Goal: Information Seeking & Learning: Learn about a topic

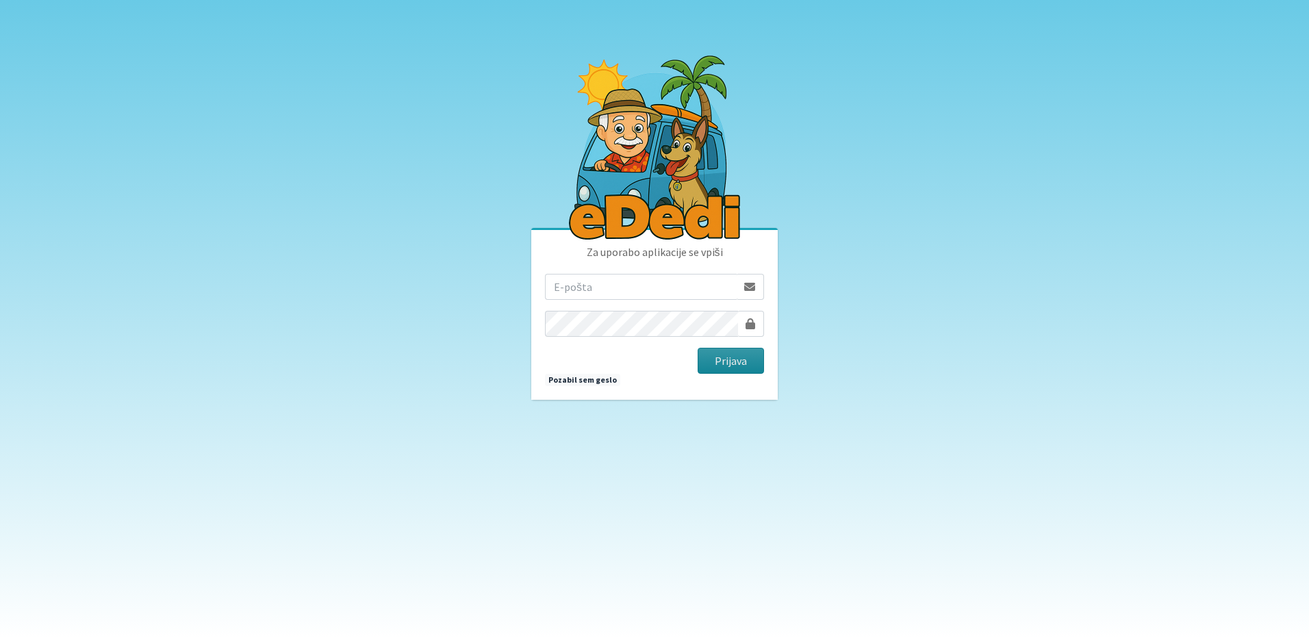
type input "mancaa.svetina@gmail.com"
click at [725, 359] on button "Prijava" at bounding box center [731, 361] width 66 height 26
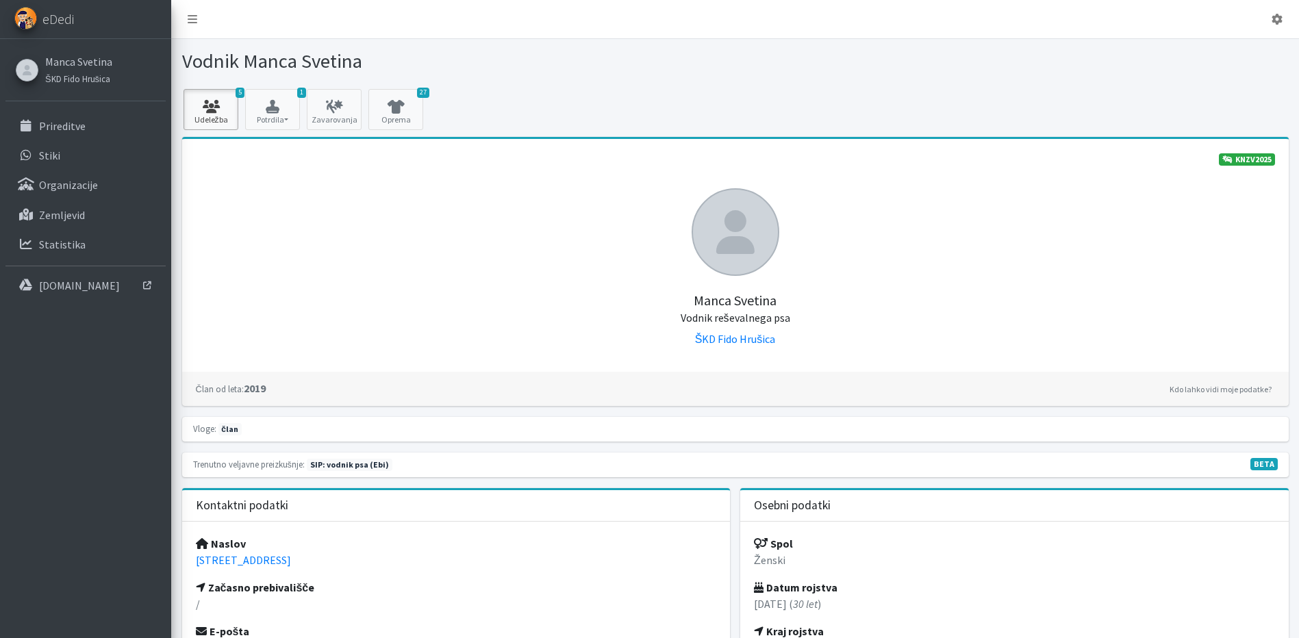
click at [198, 106] on icon at bounding box center [211, 107] width 47 height 14
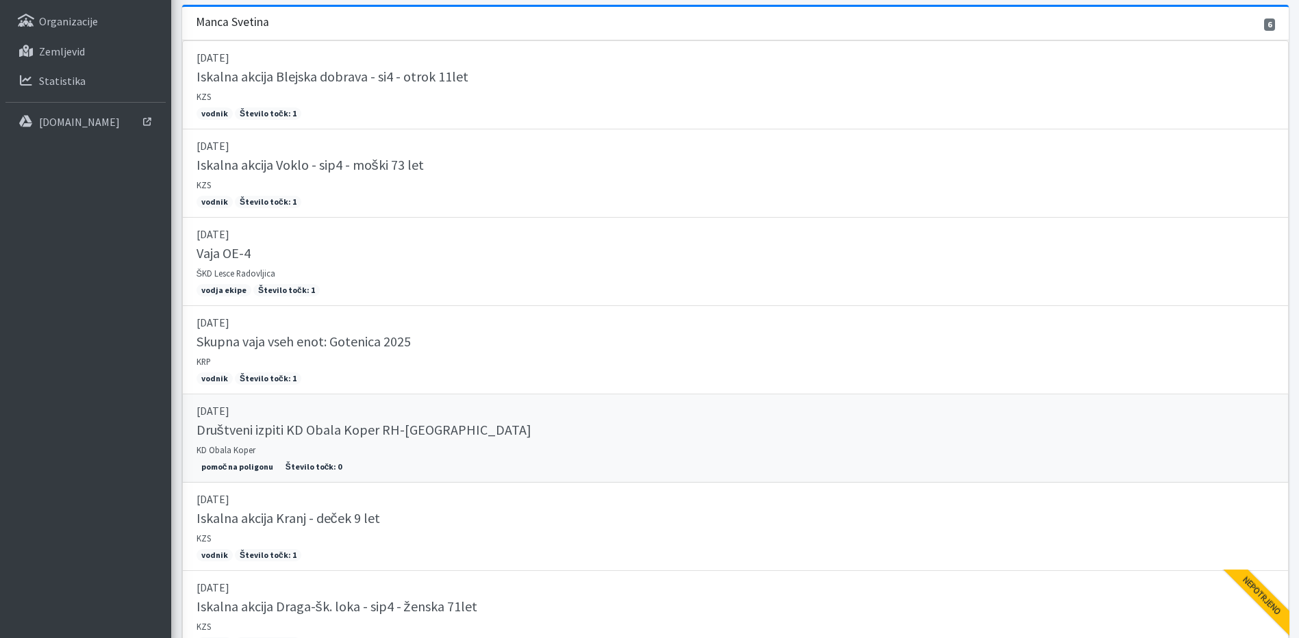
scroll to position [279, 0]
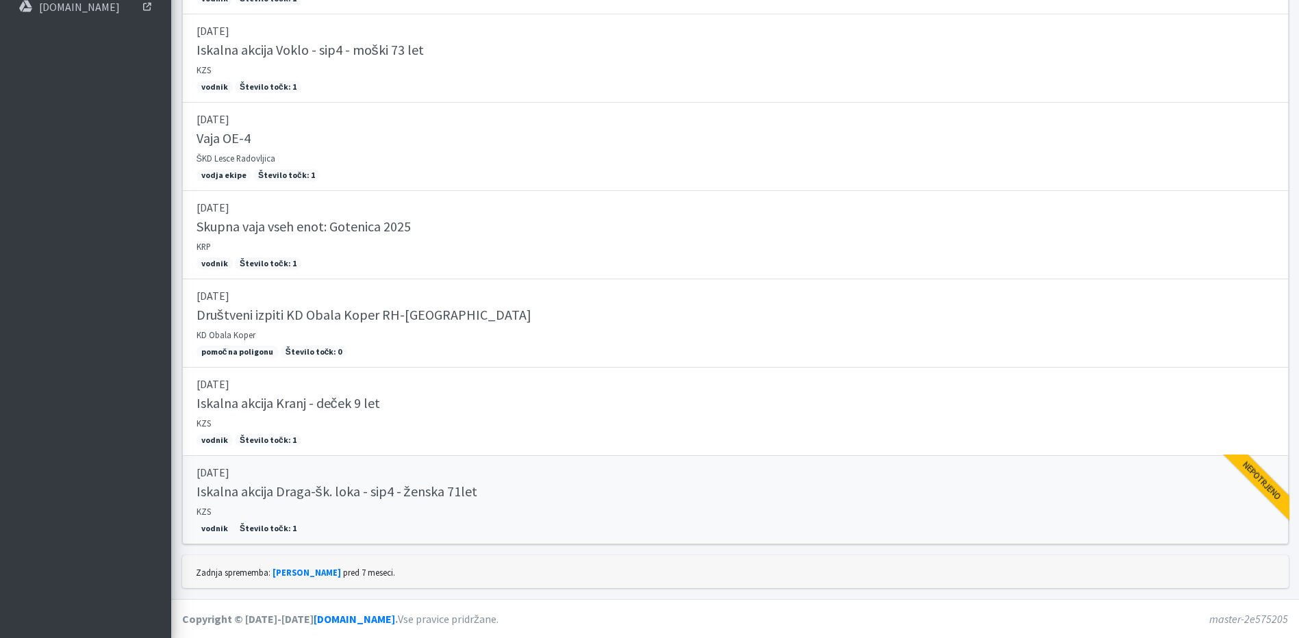
click at [394, 493] on h5 "Iskalna akcija Draga-šk. loka - sip4 - ženska 71let" at bounding box center [336, 491] width 281 height 16
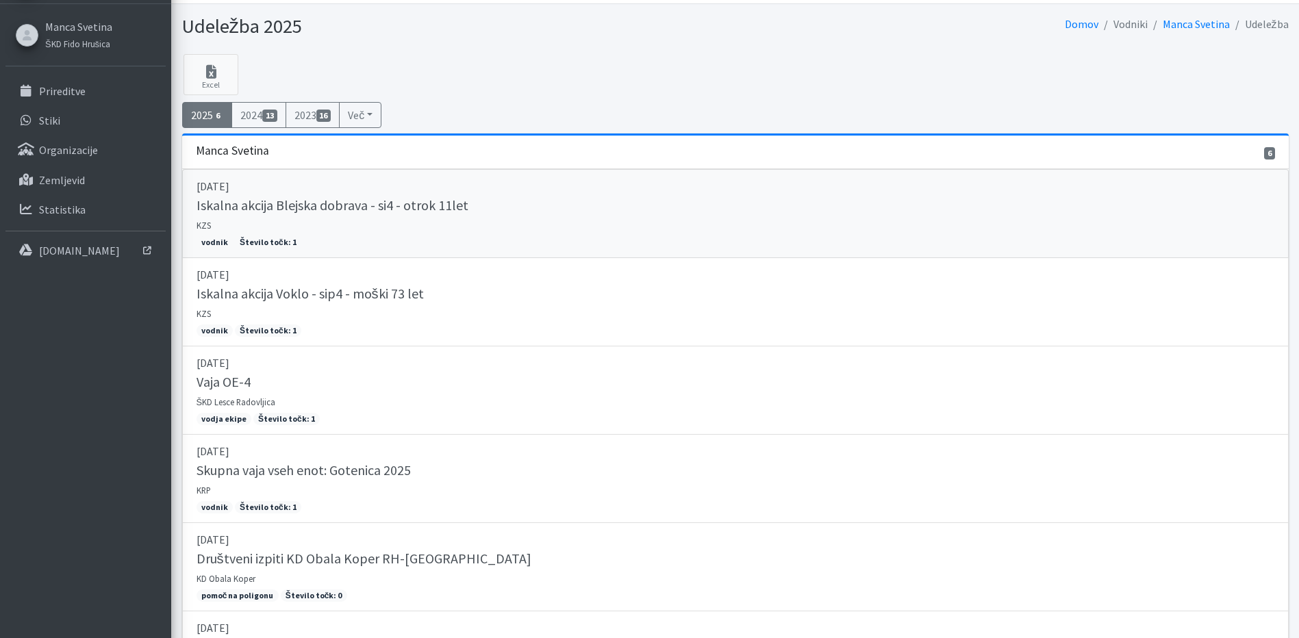
scroll to position [0, 0]
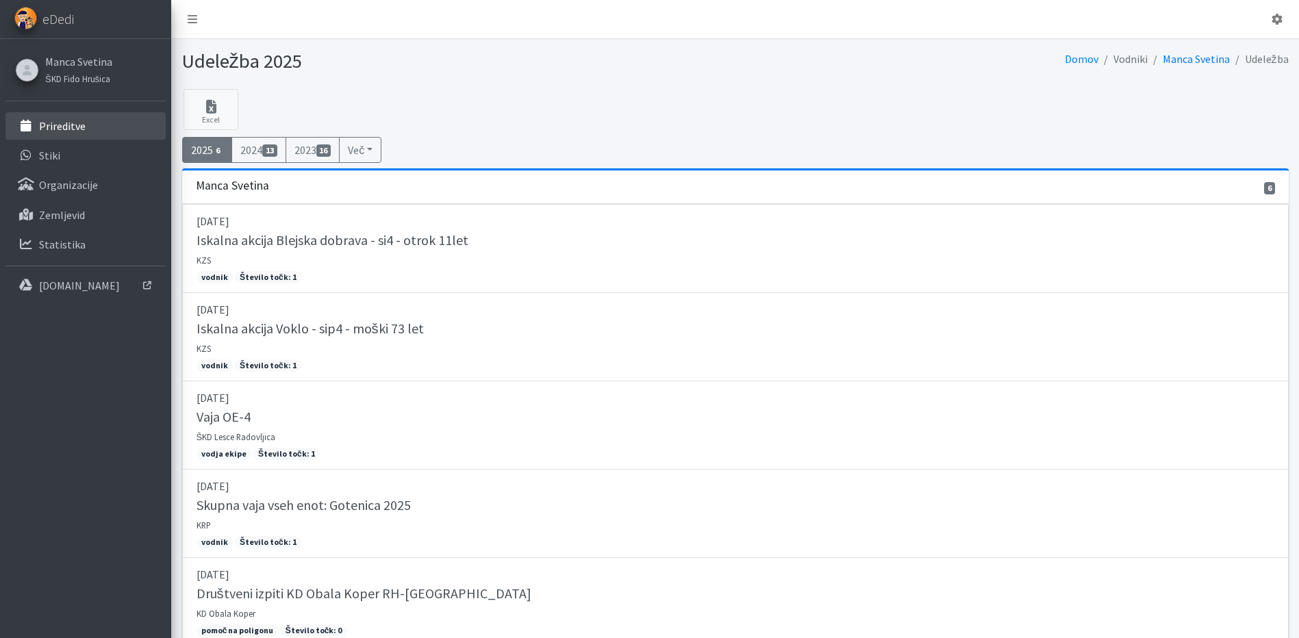
click at [79, 124] on p "Prireditve" at bounding box center [62, 126] width 47 height 14
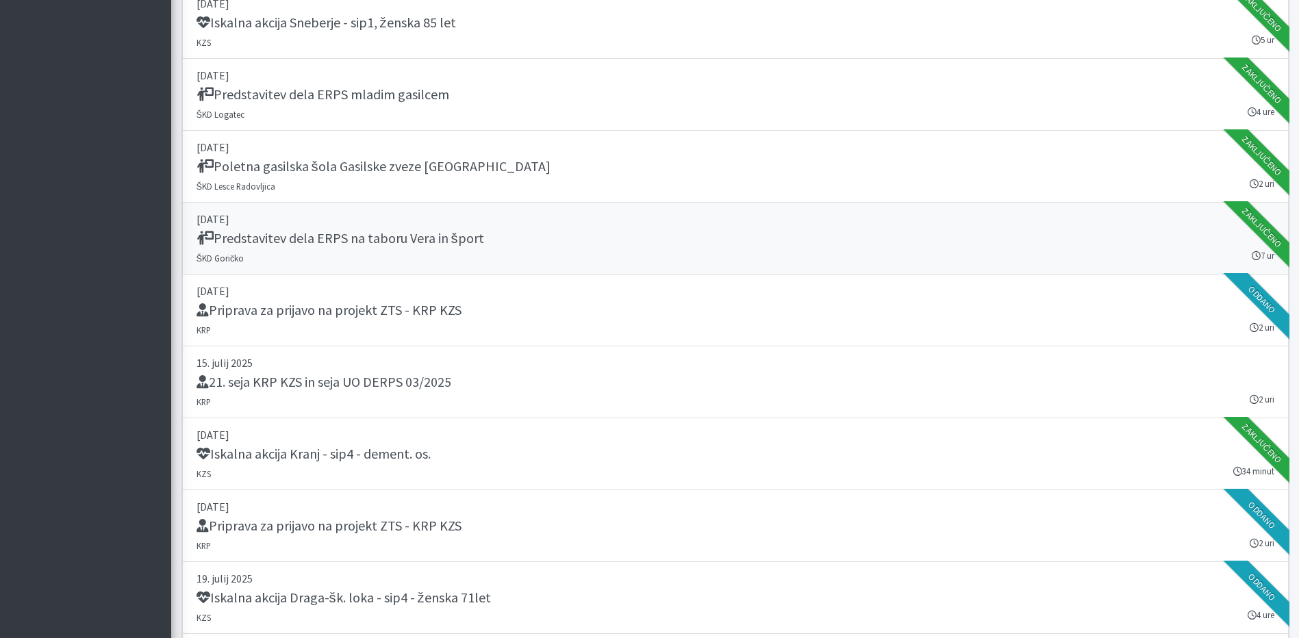
scroll to position [411, 0]
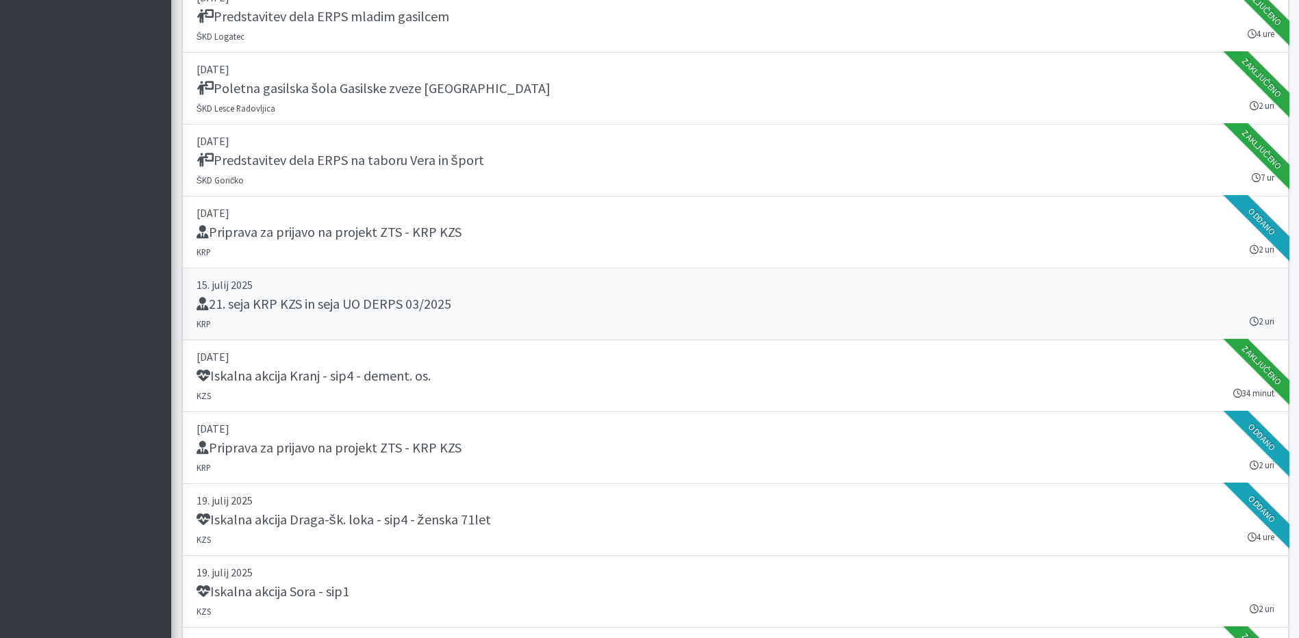
click at [331, 285] on p "15. julij 2025" at bounding box center [735, 285] width 1078 height 16
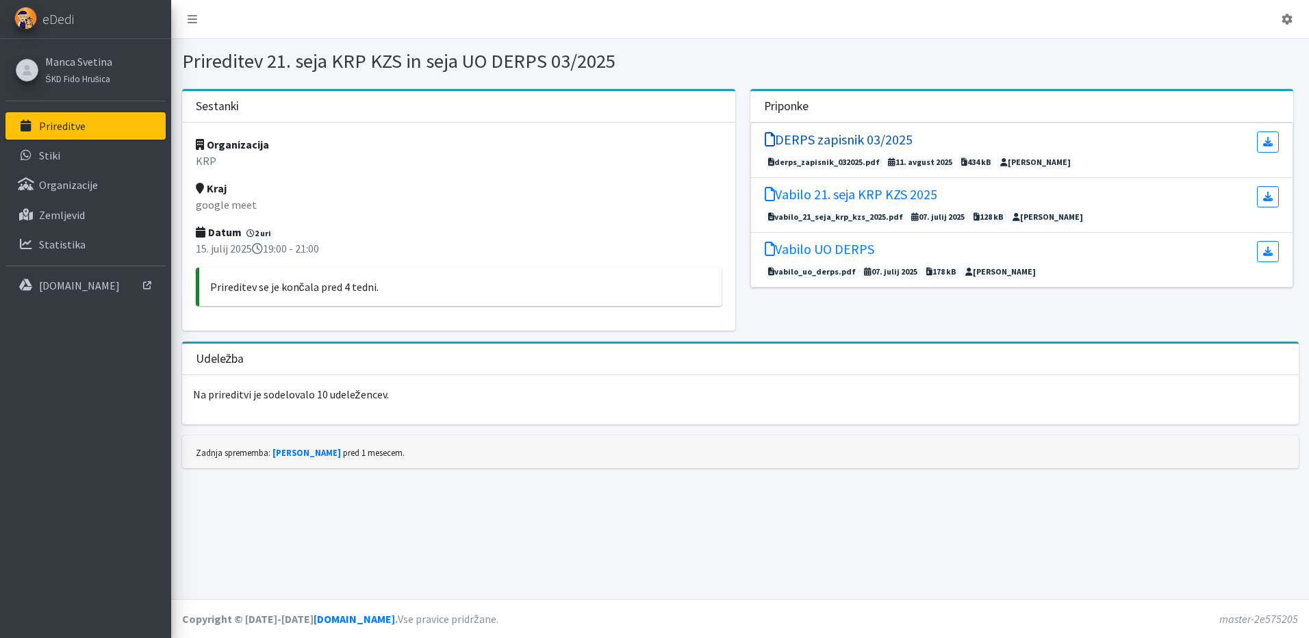
click at [824, 142] on h5 "DERPS zapisnik 03/2025" at bounding box center [839, 139] width 148 height 16
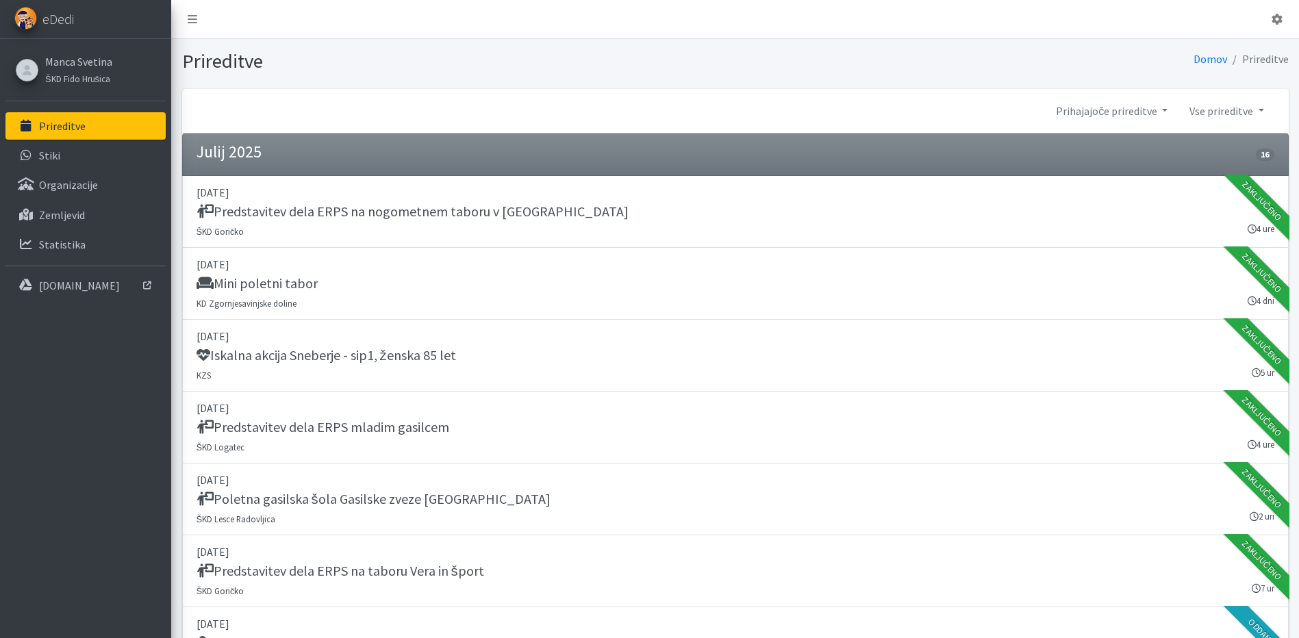
scroll to position [411, 0]
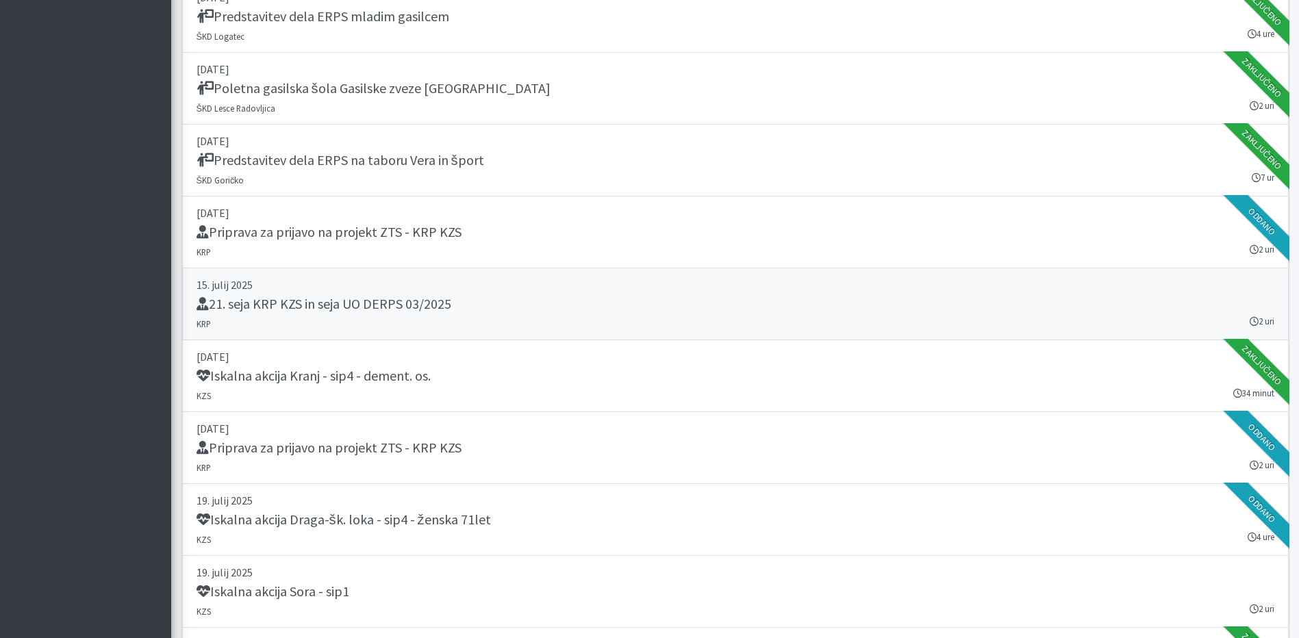
click at [281, 314] on div "21. seja KRP KZS in seja UO DERPS 03/2025" at bounding box center [735, 305] width 1078 height 19
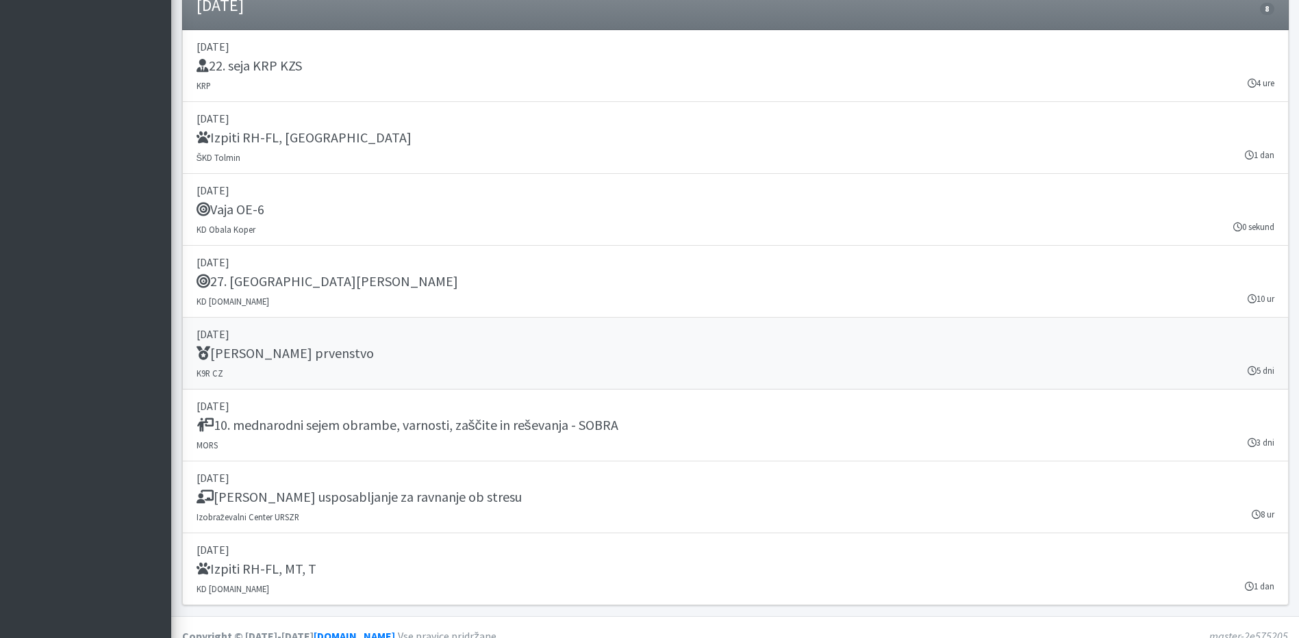
scroll to position [1829, 0]
